Goal: Transaction & Acquisition: Purchase product/service

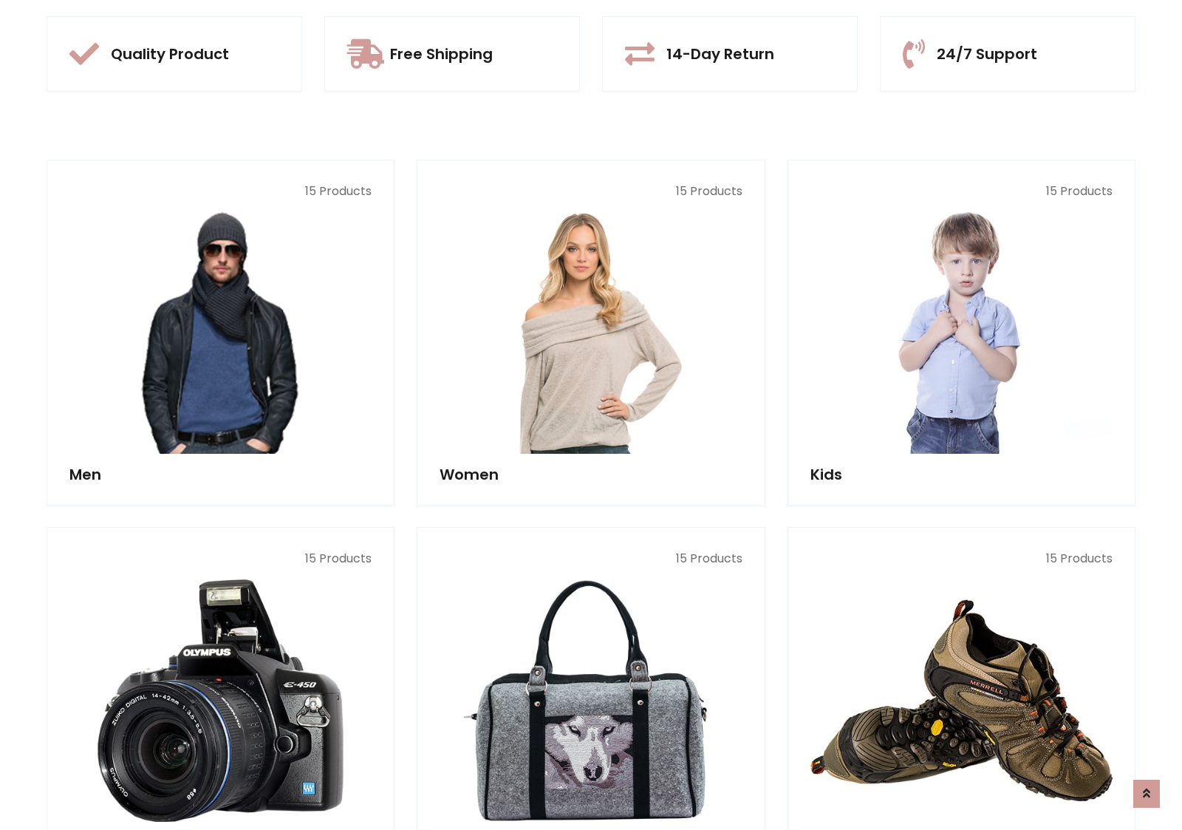
scroll to position [1391, 0]
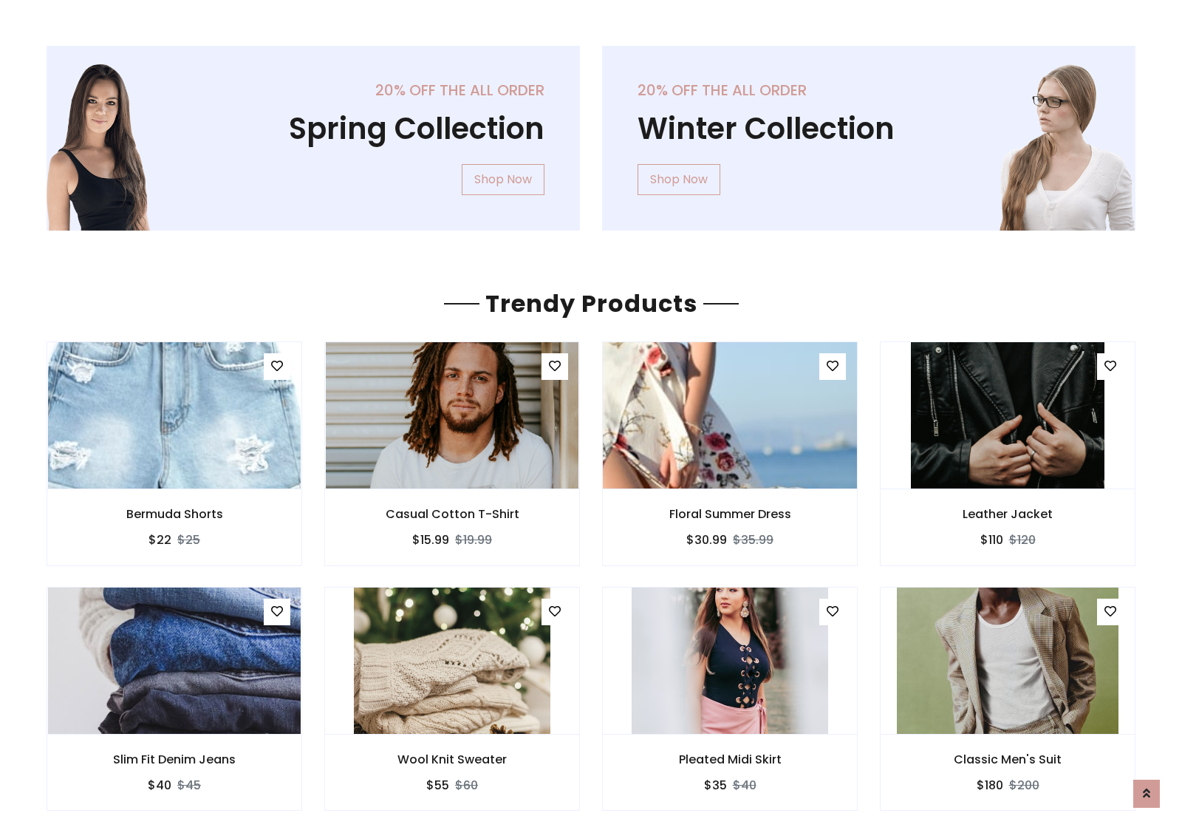
click at [730, 415] on img at bounding box center [730, 415] width 303 height 355
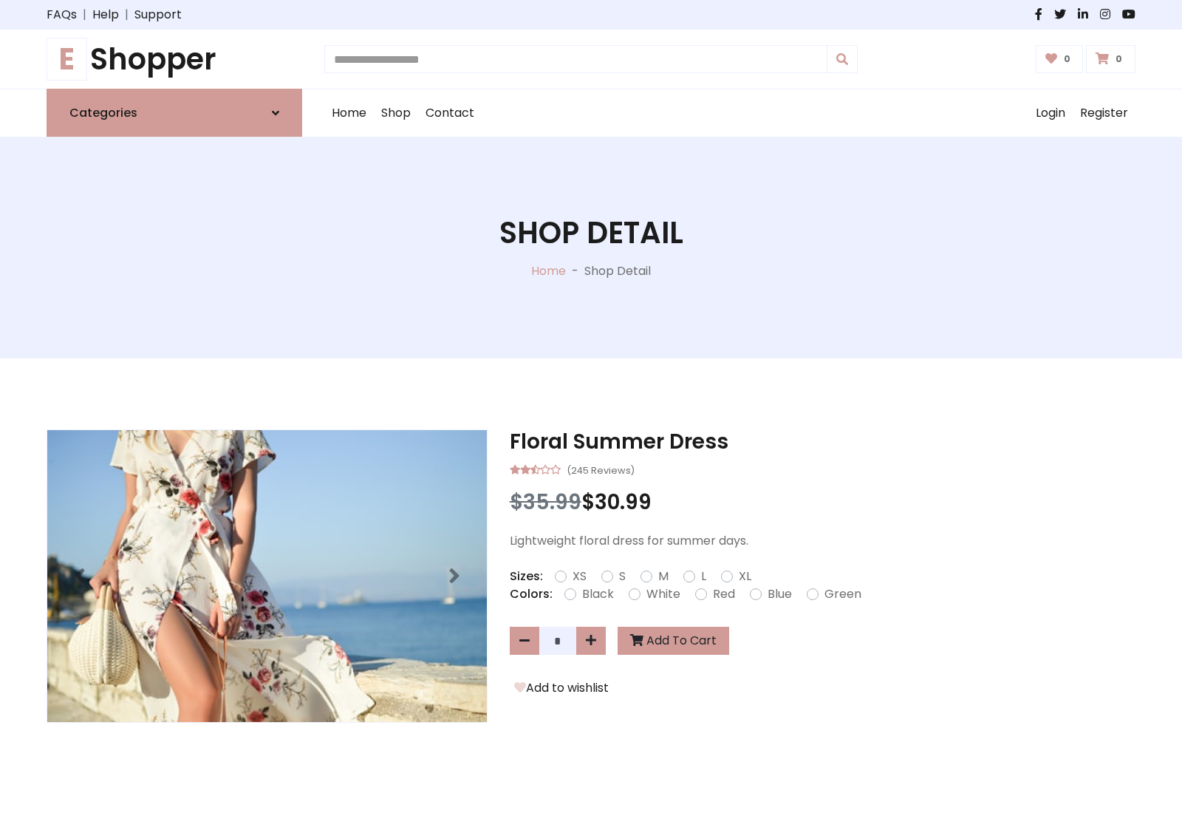
click at [174, 59] on h1 "E Shopper" at bounding box center [175, 58] width 256 height 35
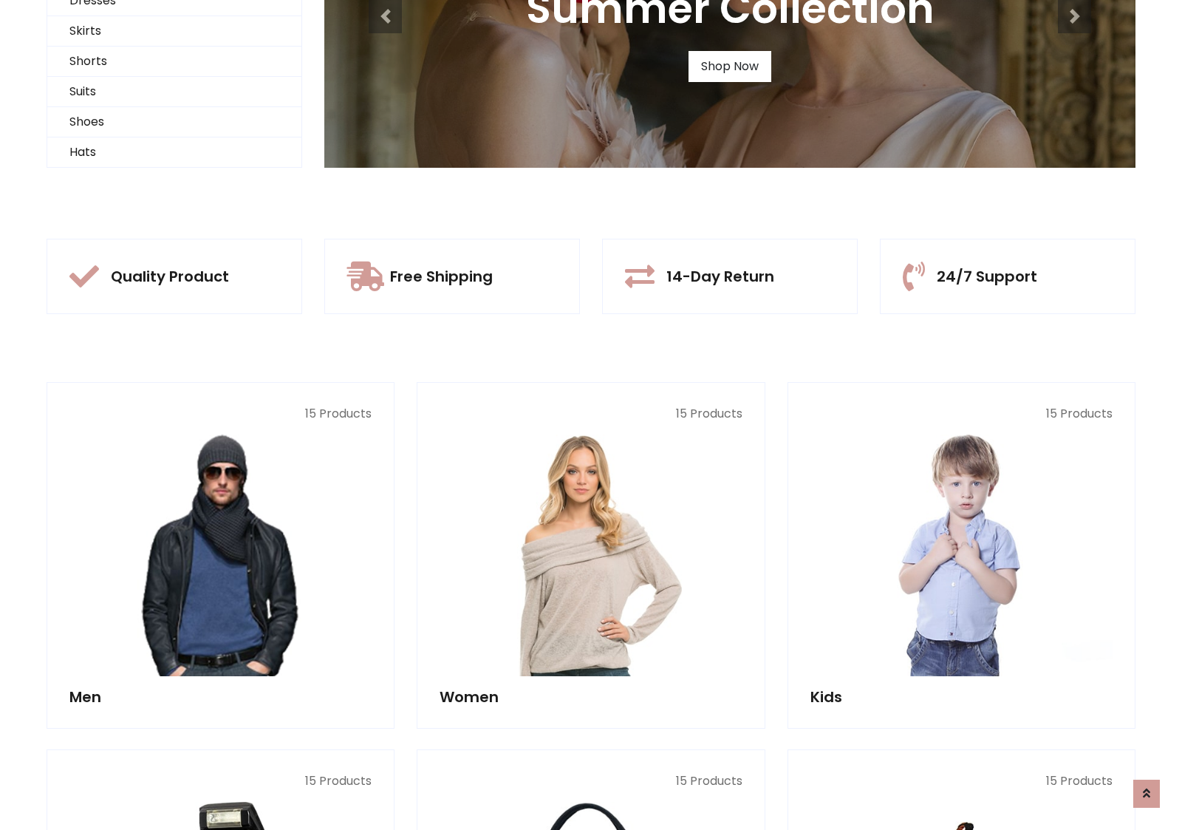
scroll to position [143, 0]
